Goal: Navigation & Orientation: Find specific page/section

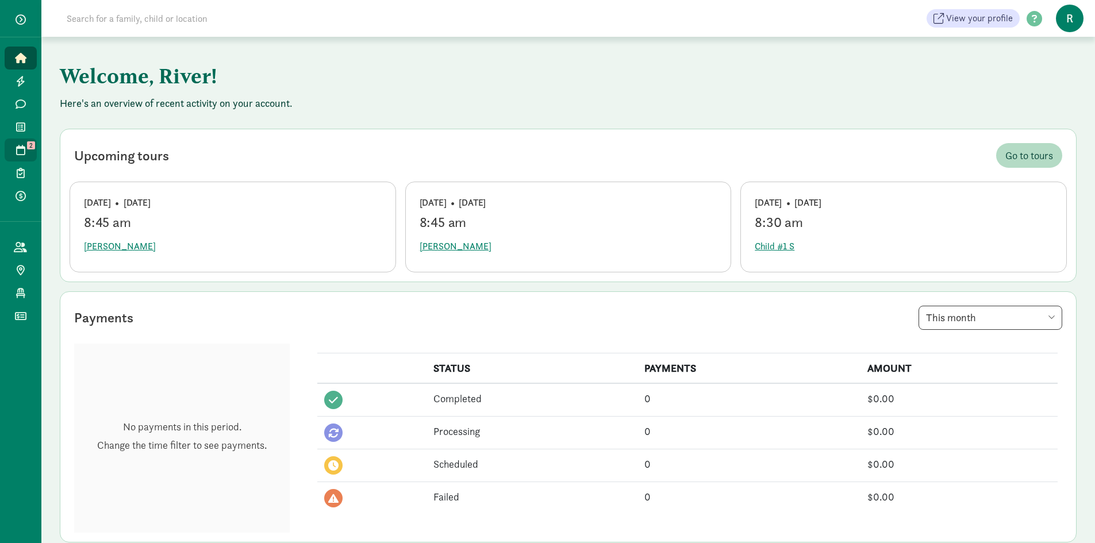
drag, startPoint x: 0, startPoint y: 0, endPoint x: 34, endPoint y: 153, distance: 156.6
click at [34, 153] on link "Tours 2" at bounding box center [21, 150] width 32 height 23
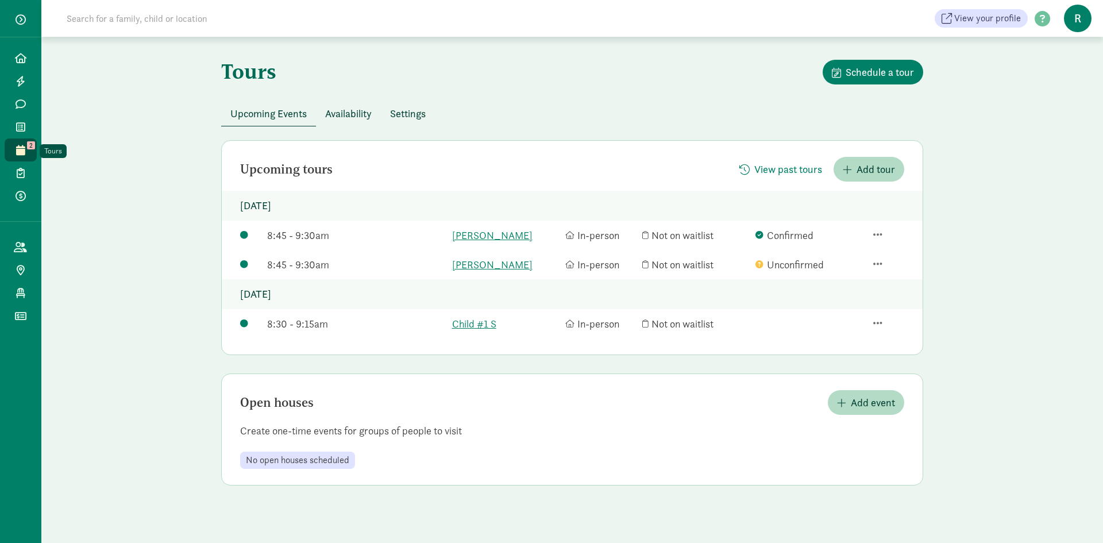
click at [28, 149] on link "Tours 2" at bounding box center [21, 150] width 32 height 23
